Goal: Task Accomplishment & Management: Complete application form

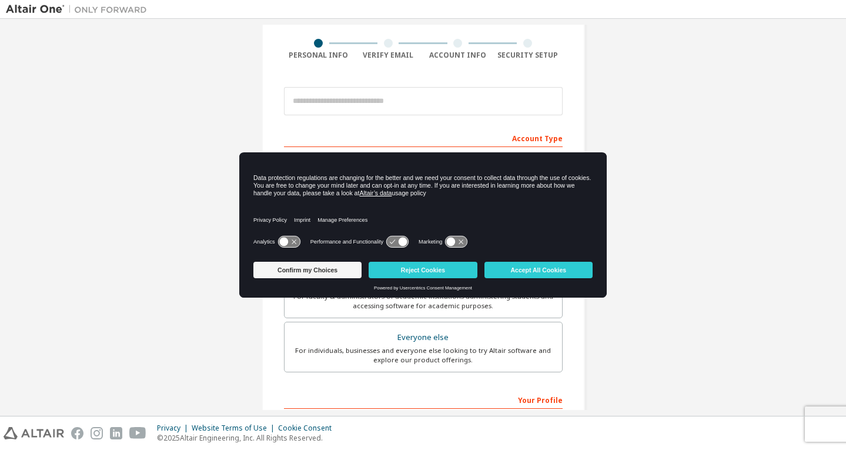
scroll to position [84, 0]
click at [576, 272] on button "Accept All Cookies" at bounding box center [539, 270] width 108 height 16
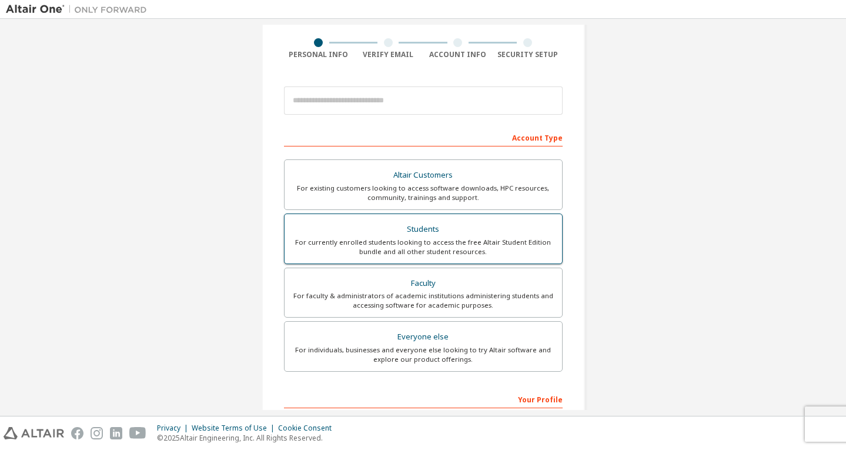
click at [493, 240] on div "For currently enrolled students looking to access the free Altair Student Editi…" at bounding box center [423, 247] width 263 height 19
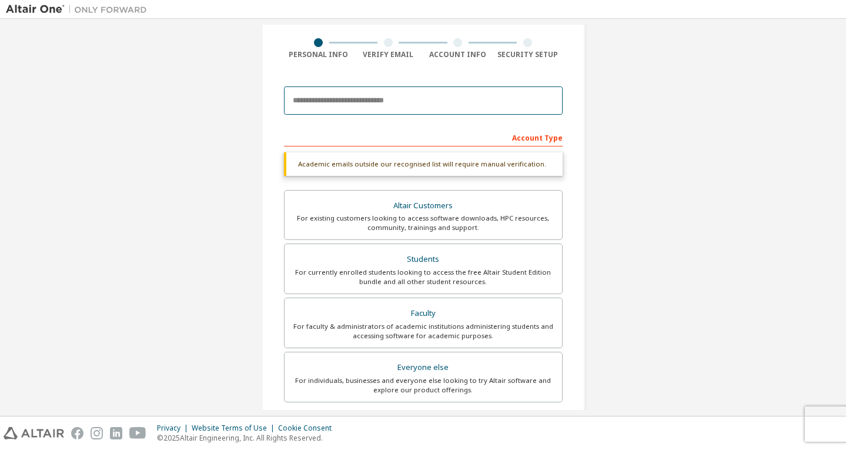
click at [440, 102] on input "email" at bounding box center [423, 100] width 279 height 28
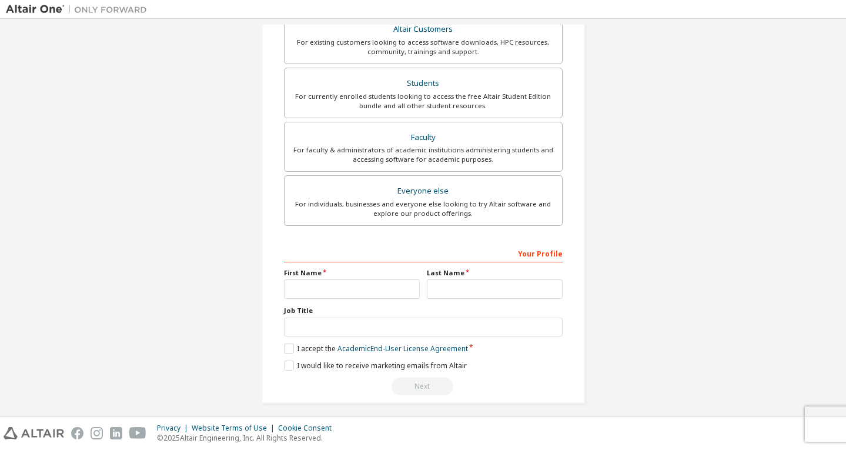
scroll to position [238, 0]
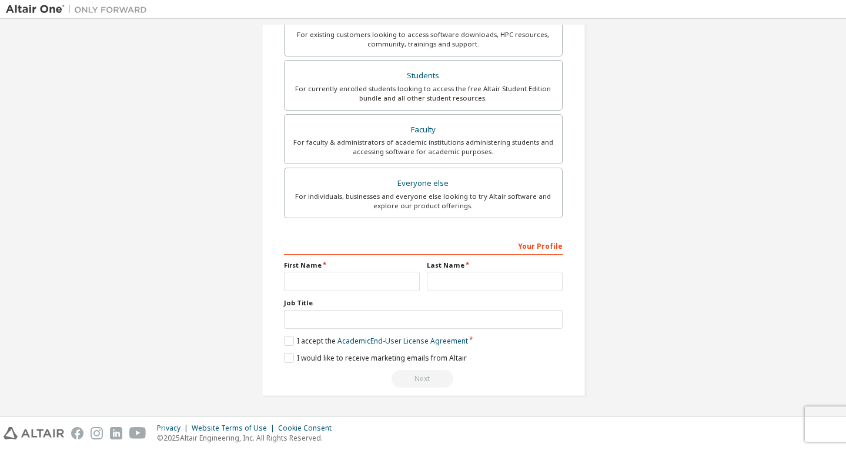
type input "**********"
click at [311, 284] on input "text" at bounding box center [352, 281] width 136 height 19
type input "*****"
click at [448, 285] on input "text" at bounding box center [495, 281] width 136 height 19
type input "*****"
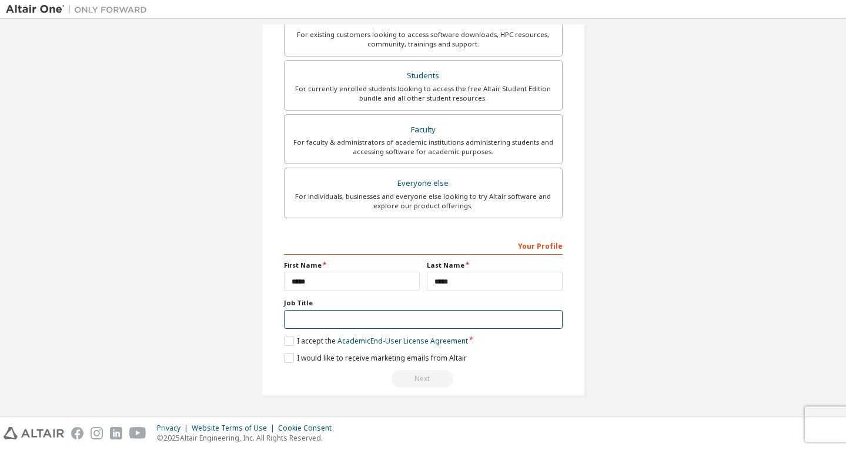
click at [385, 313] on input "text" at bounding box center [423, 319] width 279 height 19
click at [291, 341] on label "I accept the Academic End-User License Agreement" at bounding box center [376, 341] width 184 height 10
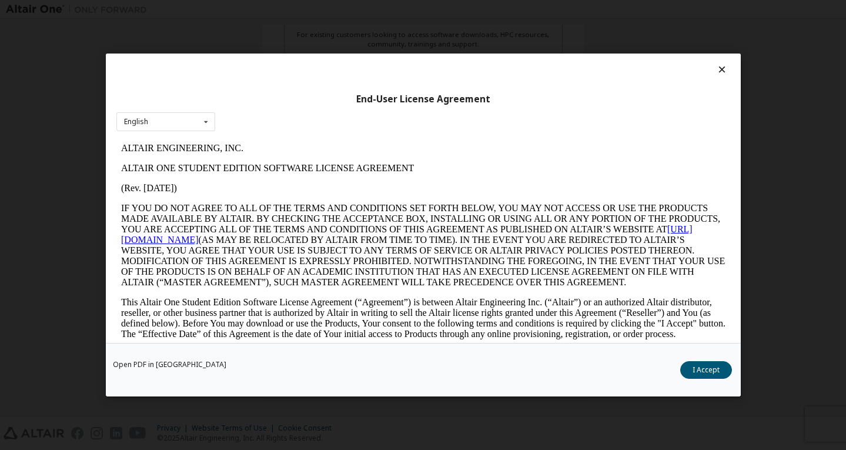
scroll to position [0, 0]
click at [716, 372] on button "I Accept" at bounding box center [706, 370] width 52 height 18
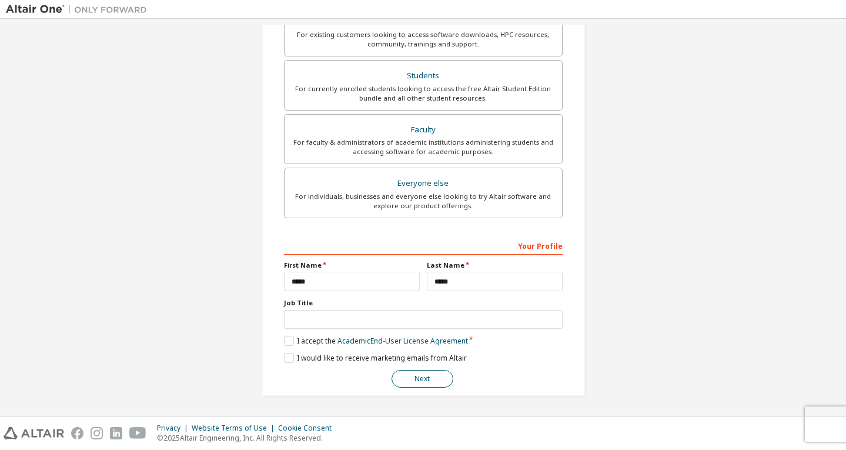
click at [426, 382] on button "Next" at bounding box center [423, 379] width 62 height 18
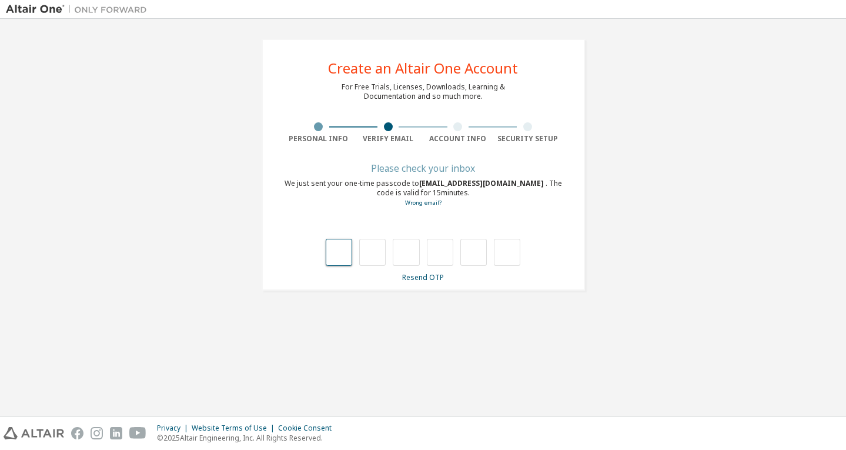
type input "*"
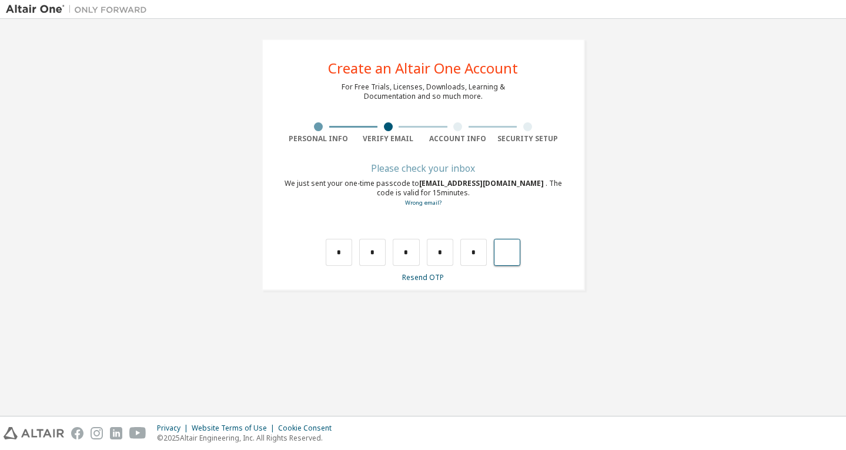
type input "*"
click at [348, 253] on input "text" at bounding box center [339, 252] width 26 height 27
type input "*"
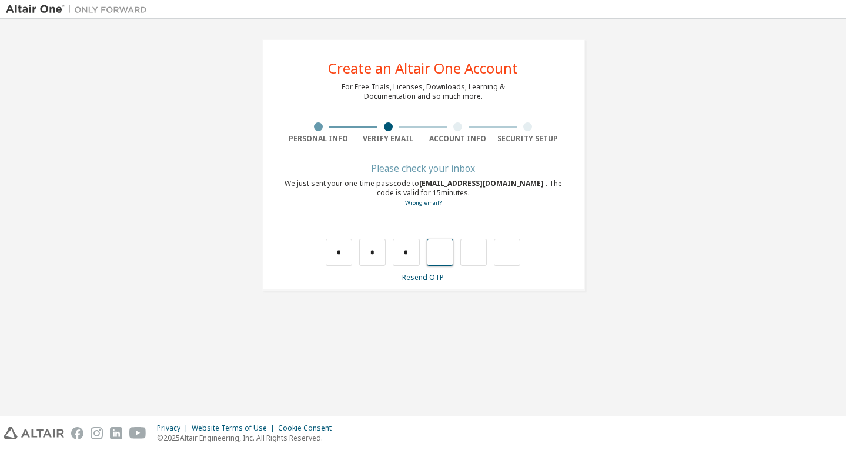
type input "*"
